Goal: Task Accomplishment & Management: Manage account settings

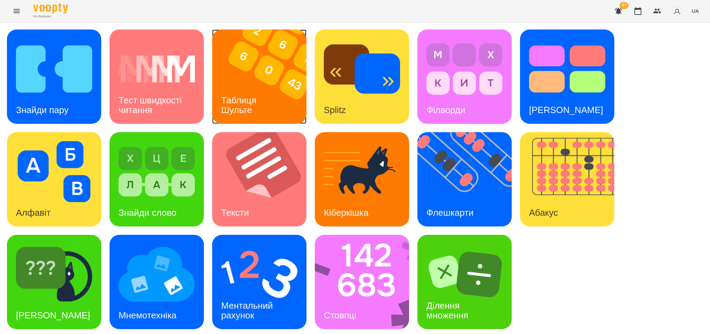
click at [247, 103] on h3 "Таблиця Шульте" at bounding box center [240, 105] width 38 height 20
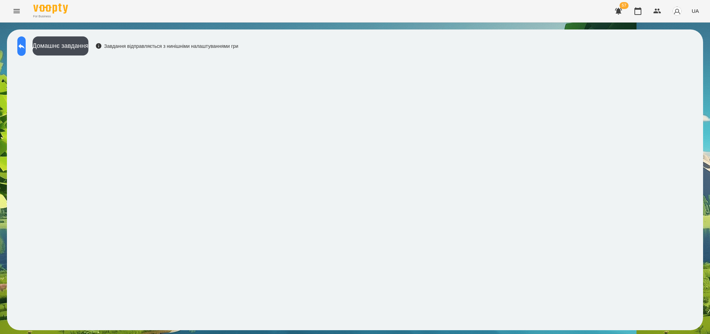
click at [25, 46] on icon at bounding box center [21, 46] width 6 height 5
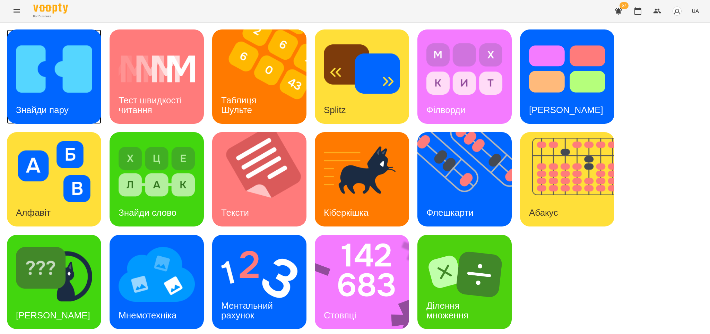
click at [63, 107] on h3 "Знайди пару" at bounding box center [42, 110] width 53 height 10
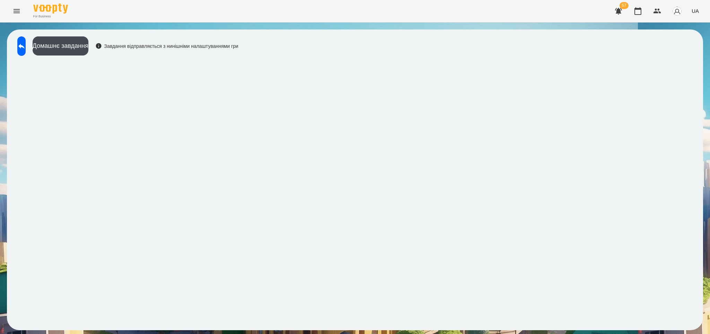
click at [302, 1] on div "For Business 57 UA" at bounding box center [355, 11] width 710 height 22
click at [26, 46] on icon at bounding box center [21, 46] width 8 height 8
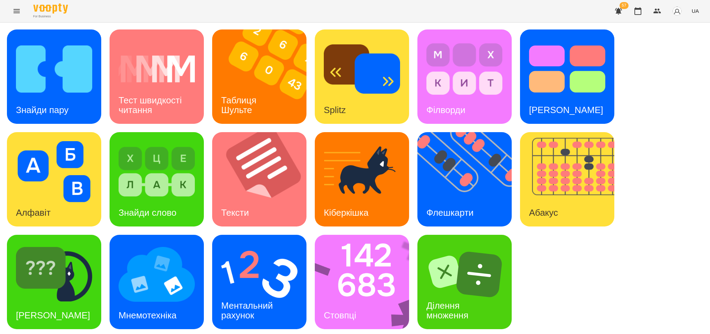
scroll to position [2, 0]
click at [176, 297] on img at bounding box center [157, 274] width 76 height 61
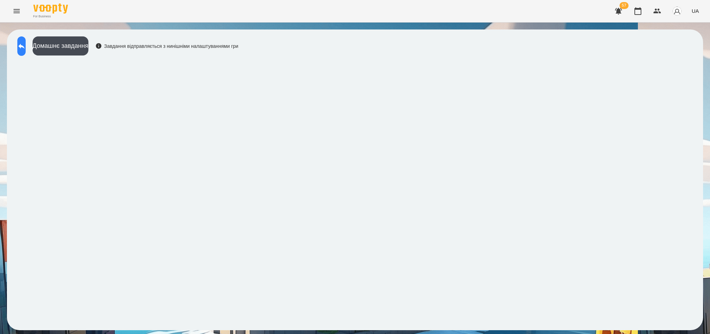
click at [26, 45] on icon at bounding box center [21, 46] width 8 height 8
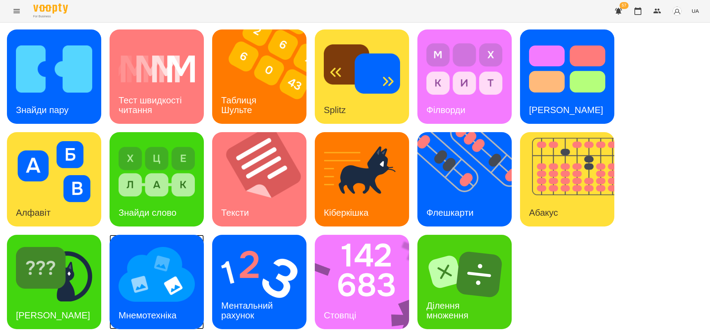
click at [162, 282] on img at bounding box center [157, 274] width 76 height 61
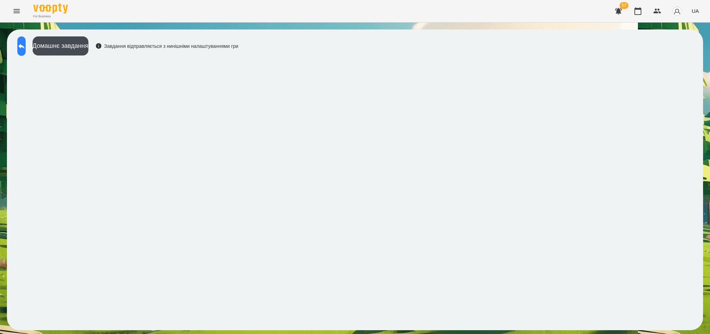
click at [26, 45] on icon at bounding box center [21, 46] width 8 height 8
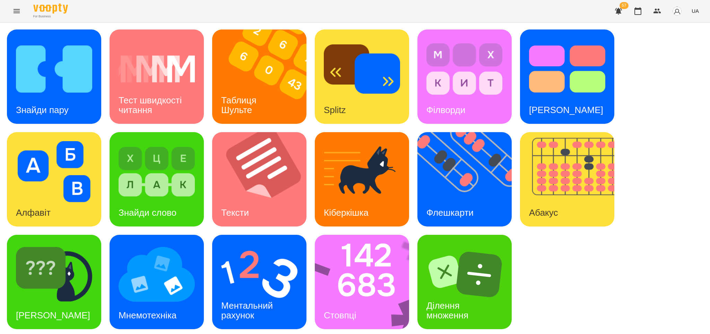
scroll to position [2, 0]
click at [342, 310] on h3 "Стовпці" at bounding box center [340, 315] width 32 height 10
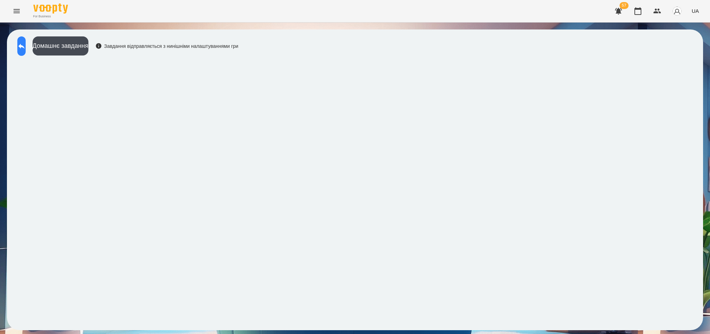
click at [25, 45] on icon at bounding box center [21, 46] width 8 height 8
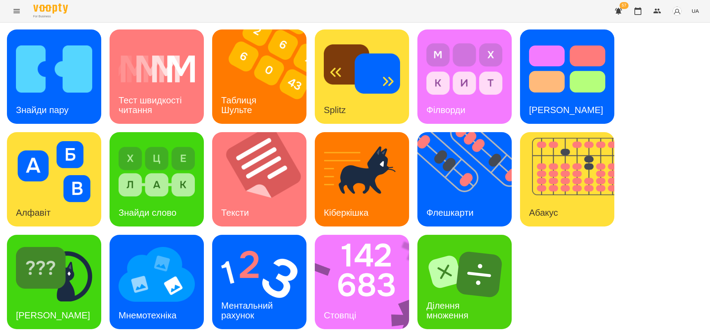
click at [113, 14] on div "For Business 57 UA" at bounding box center [355, 11] width 710 height 22
click at [15, 10] on icon "Menu" at bounding box center [16, 11] width 8 height 8
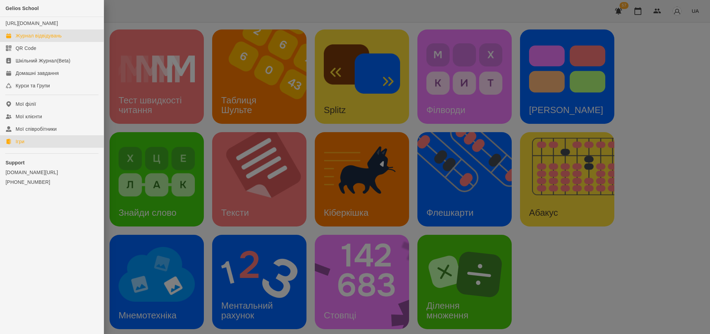
click at [51, 39] on div "Журнал відвідувань" at bounding box center [39, 35] width 46 height 7
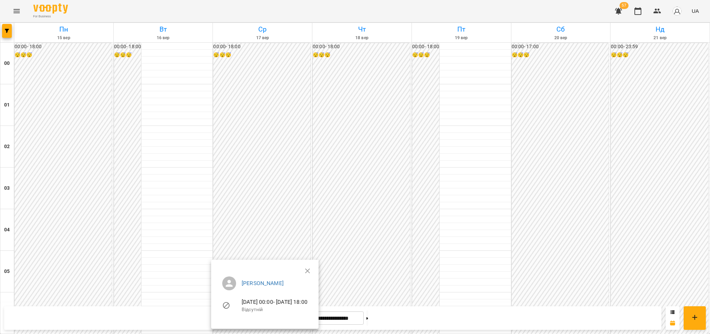
click at [313, 271] on ul "[PERSON_NAME] [DATE] 00:00 - [DATE] 18:00 Відсутній" at bounding box center [265, 296] width 96 height 50
click at [312, 270] on icon "button" at bounding box center [308, 271] width 8 height 8
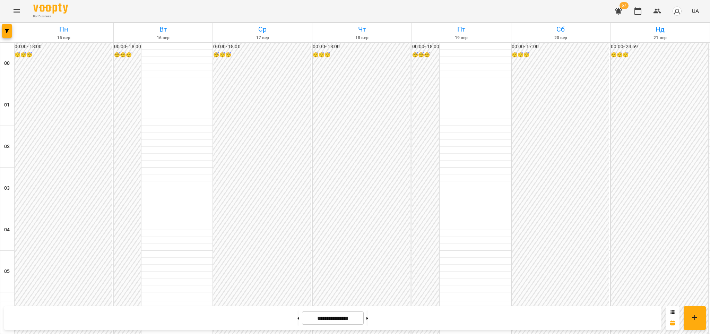
scroll to position [670, 0]
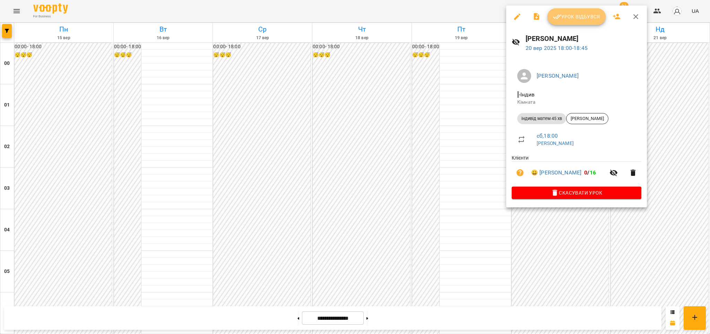
click at [568, 20] on span "Урок відбувся" at bounding box center [576, 16] width 47 height 8
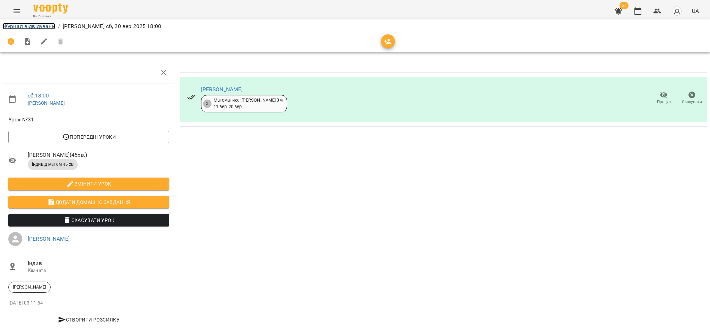
click at [46, 26] on link "Журнал відвідувань" at bounding box center [29, 26] width 52 height 7
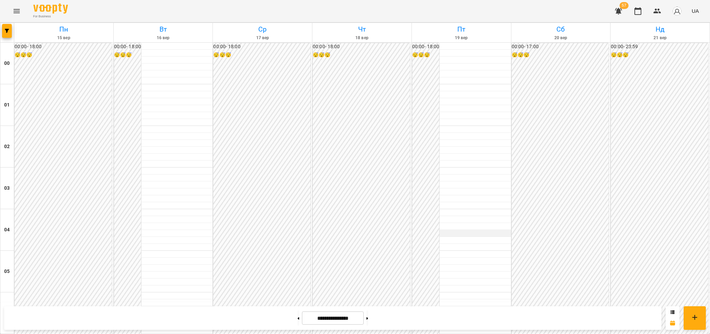
scroll to position [624, 0]
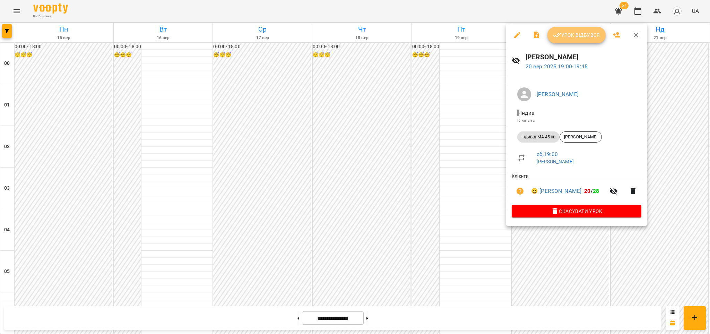
click at [584, 33] on span "Урок відбувся" at bounding box center [576, 35] width 47 height 8
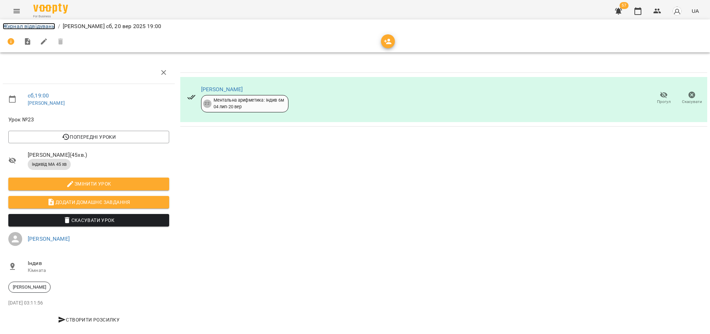
click at [47, 24] on link "Журнал відвідувань" at bounding box center [29, 26] width 52 height 7
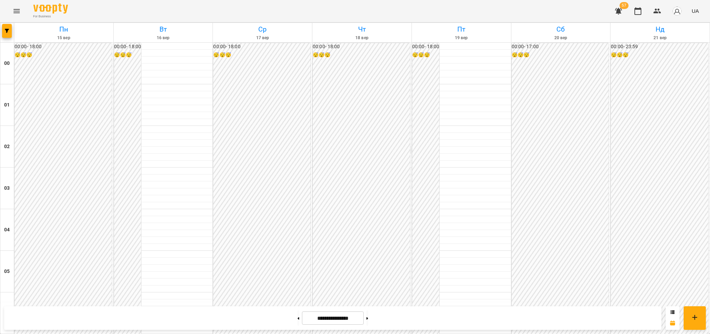
scroll to position [739, 0]
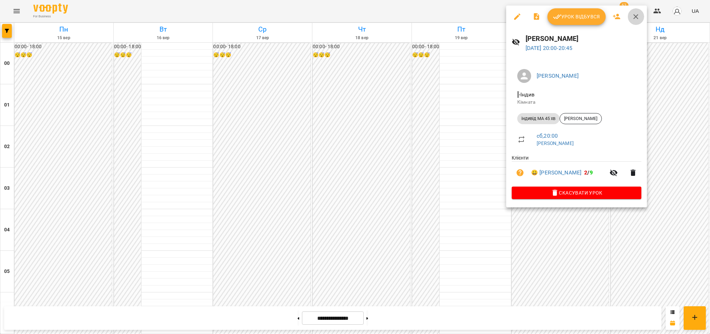
click at [635, 15] on icon "button" at bounding box center [636, 16] width 8 height 8
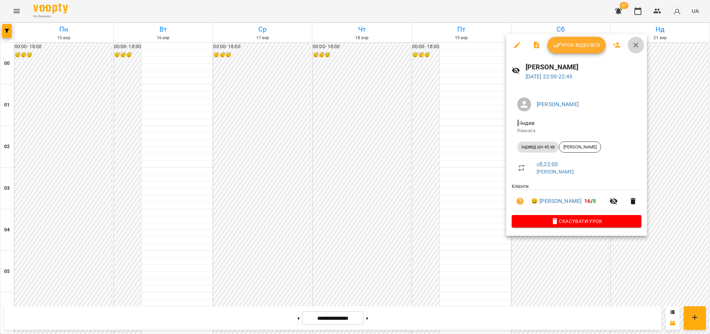
click at [635, 43] on icon "button" at bounding box center [636, 45] width 8 height 8
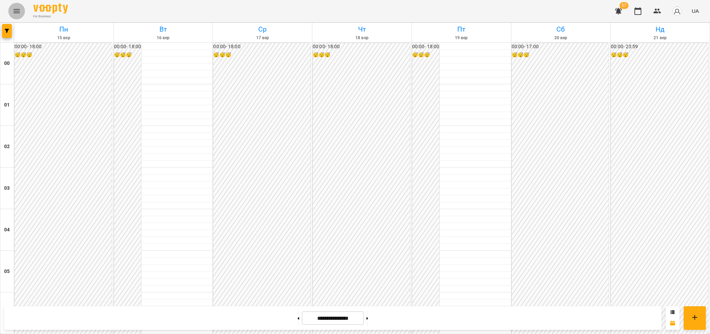
click at [18, 12] on icon "Menu" at bounding box center [17, 11] width 6 height 4
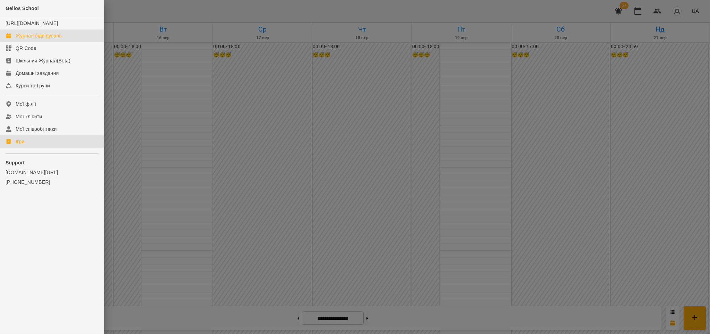
click at [27, 146] on link "Ігри" at bounding box center [52, 141] width 104 height 12
